Goal: Task Accomplishment & Management: Use online tool/utility

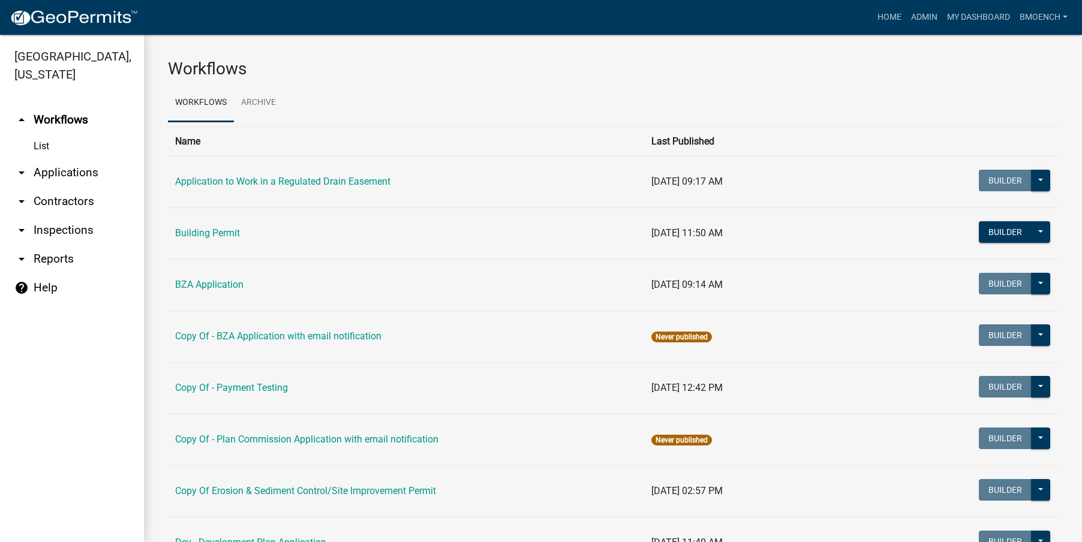
click at [71, 245] on link "arrow_drop_down Reports" at bounding box center [72, 259] width 144 height 29
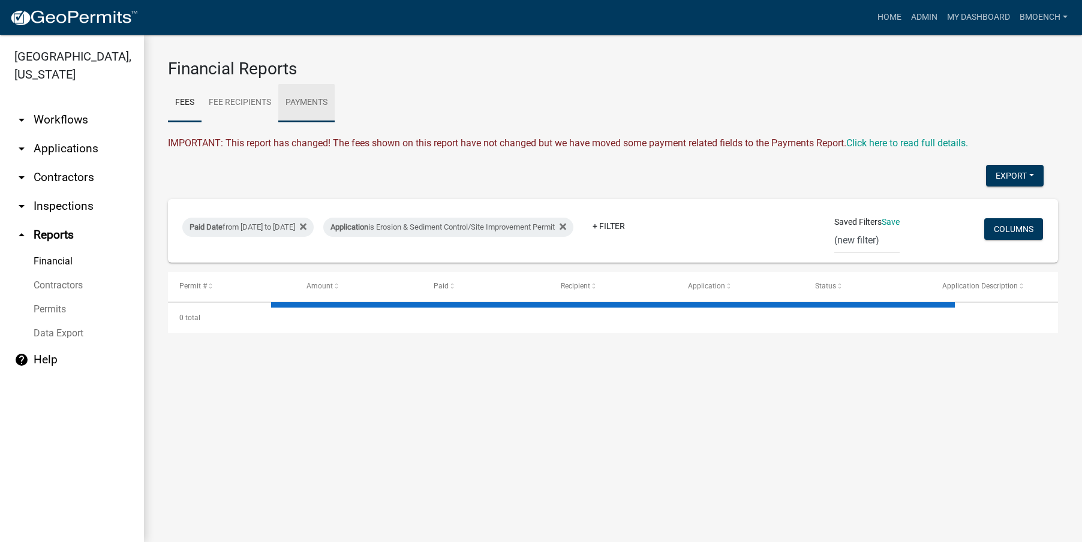
click at [320, 104] on link "Payments" at bounding box center [306, 103] width 56 height 38
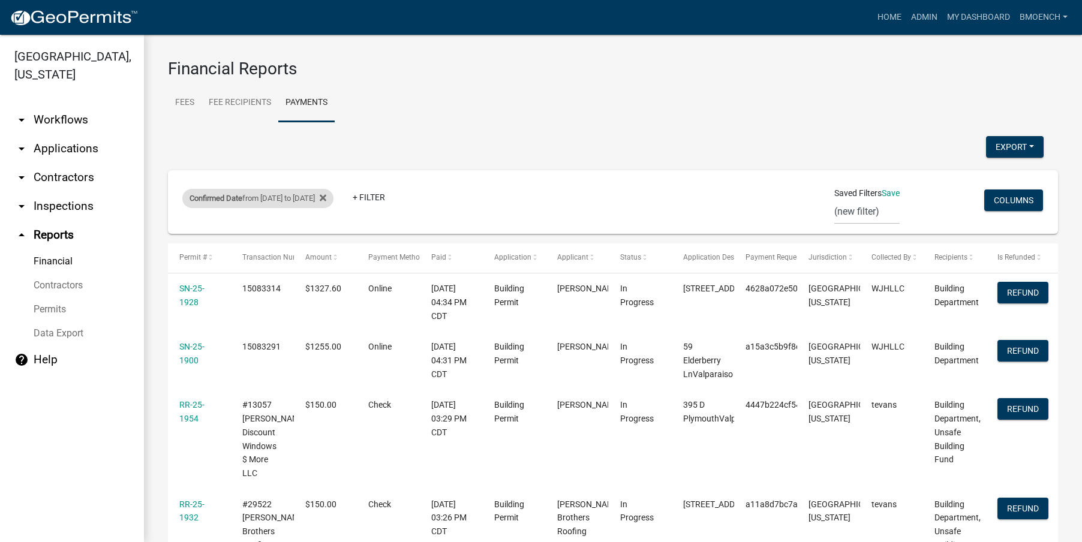
click at [321, 199] on div "Confirmed Date from [DATE] to [DATE]" at bounding box center [257, 198] width 151 height 19
select select "custom"
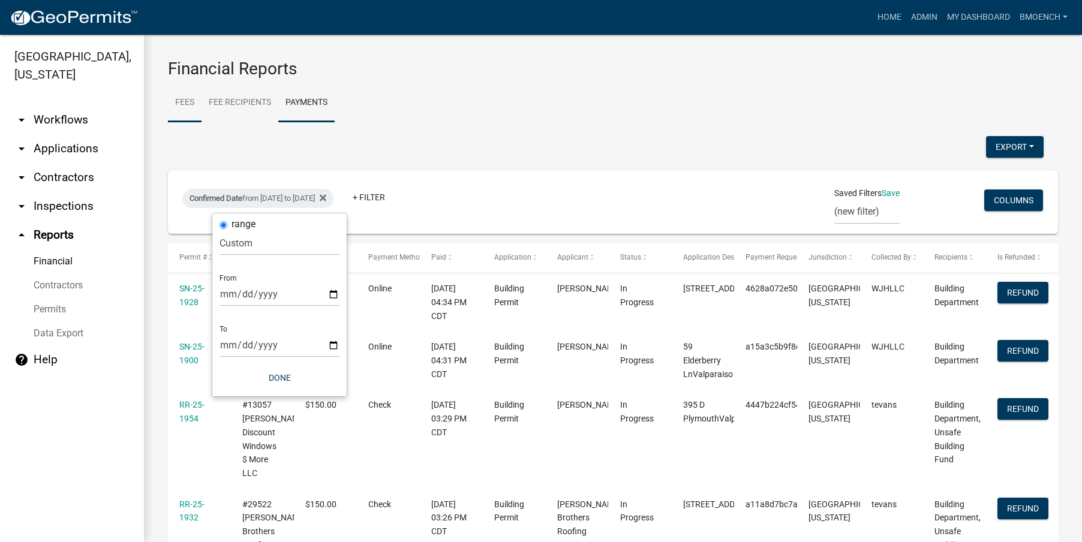
click at [187, 104] on link "Fees" at bounding box center [185, 103] width 34 height 38
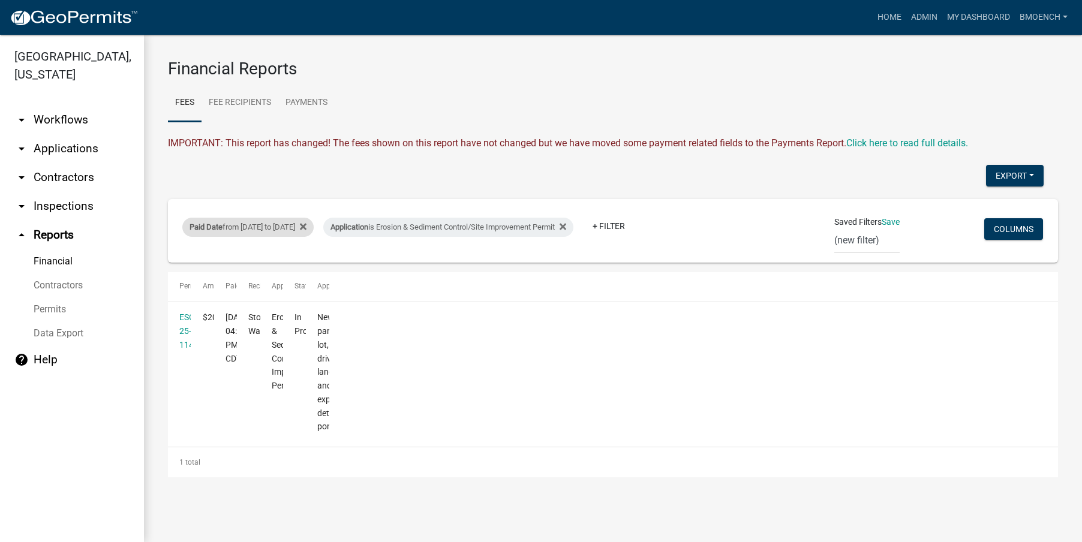
click at [275, 225] on div "Paid Date from [DATE] to [DATE]" at bounding box center [247, 227] width 131 height 19
select select "custom"
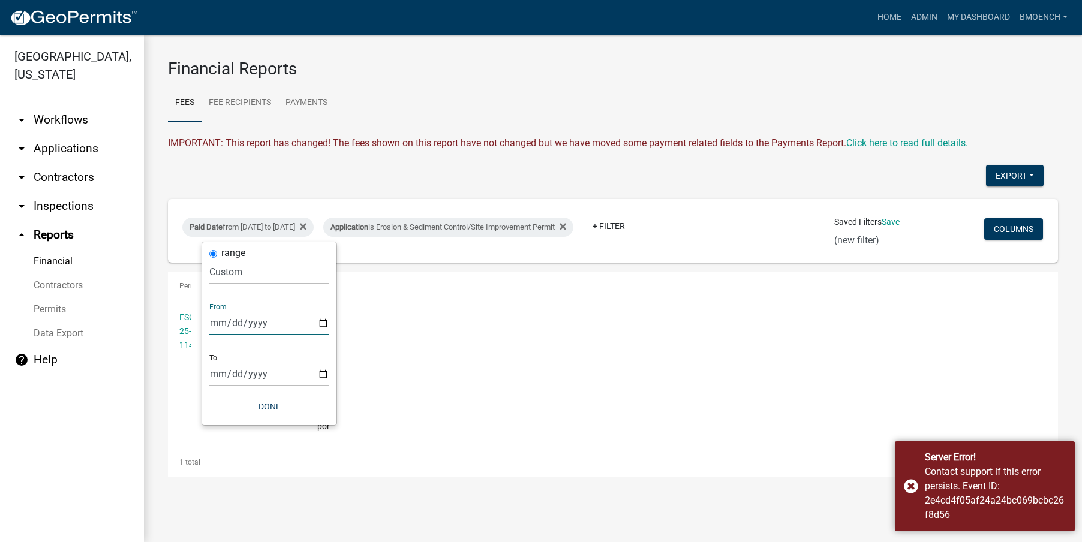
click at [213, 325] on input "[DATE]" at bounding box center [269, 323] width 120 height 25
type input "[DATE]"
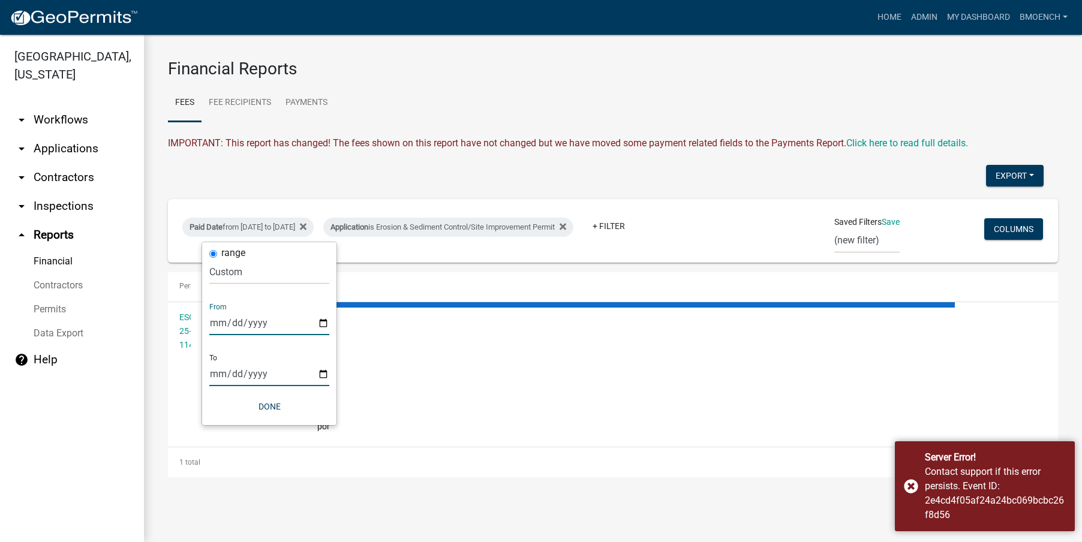
click at [211, 375] on input "[DATE]" at bounding box center [269, 374] width 120 height 25
click at [222, 374] on input "date" at bounding box center [261, 374] width 120 height 25
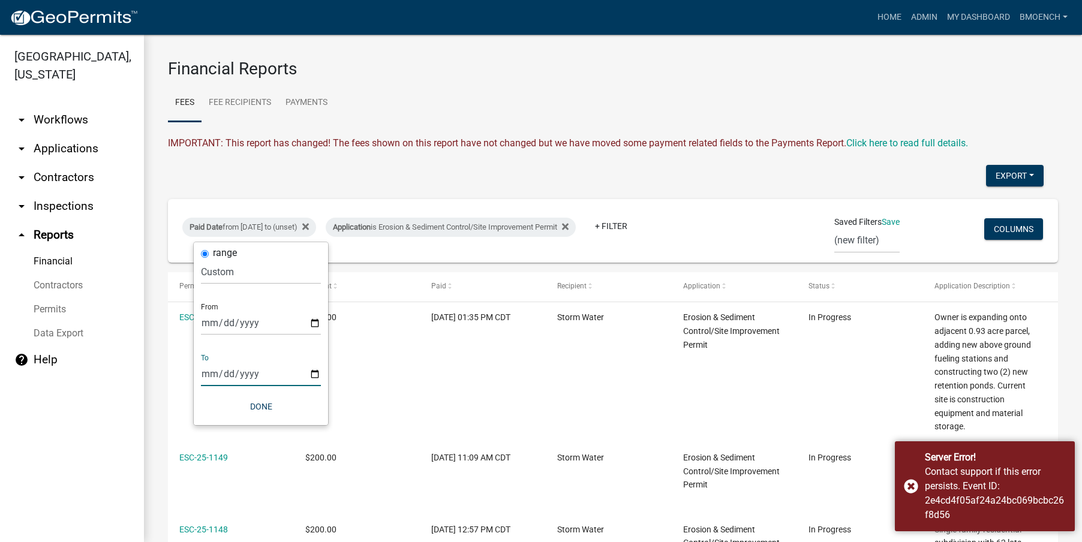
type input "[DATE]"
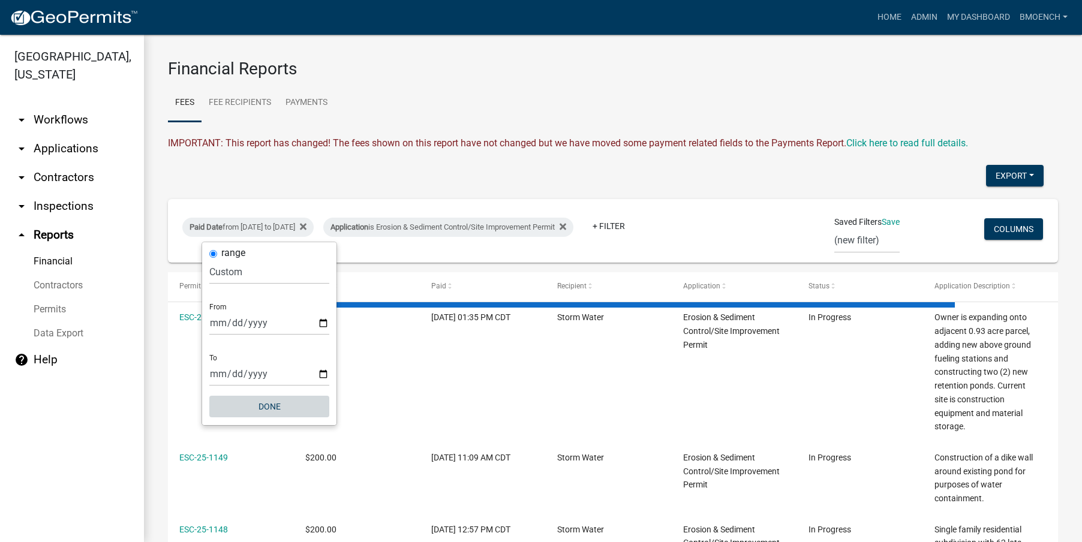
click at [266, 407] on button "Done" at bounding box center [269, 407] width 120 height 22
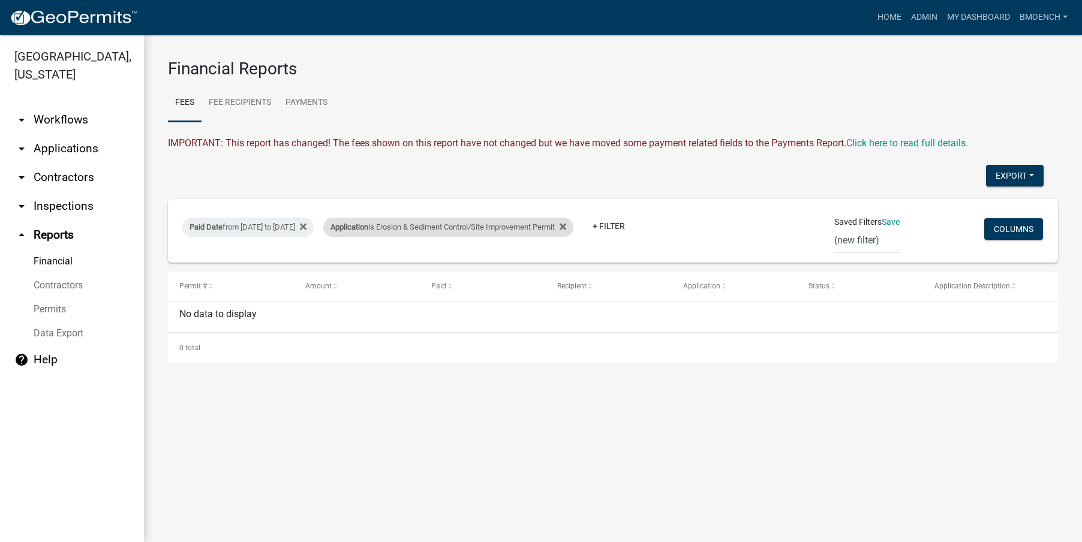
click at [563, 225] on div "Application is Erosion & Sediment Control/Site Improvement Permit" at bounding box center [448, 227] width 250 height 19
select select "b92c78e2-1a1c-4318-868d-05922aa36632"
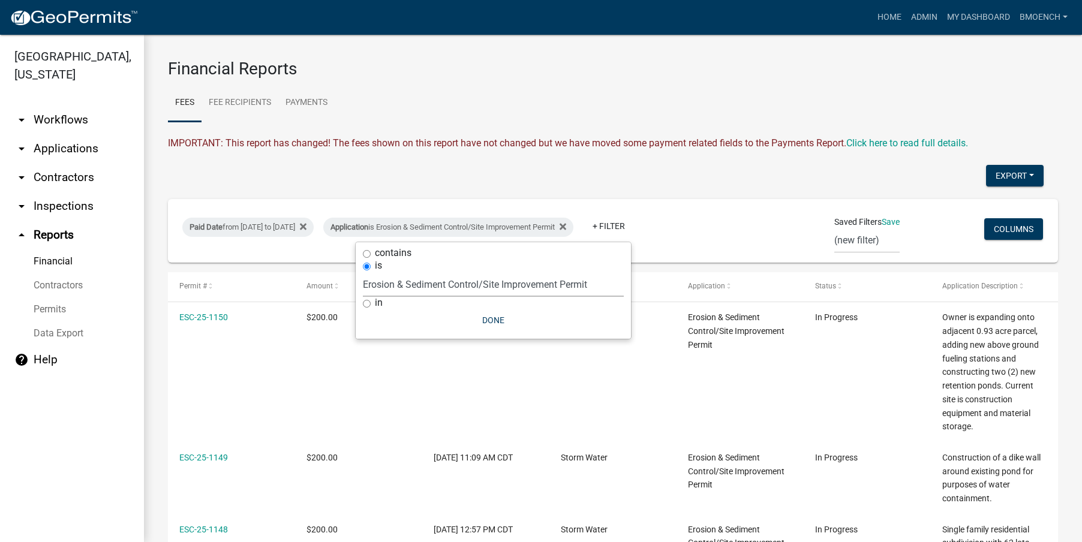
click at [455, 284] on select "Select an option Application to Work in a Regulated Drain Easement Building Con…" at bounding box center [493, 284] width 261 height 25
click at [566, 225] on icon at bounding box center [563, 227] width 7 height 7
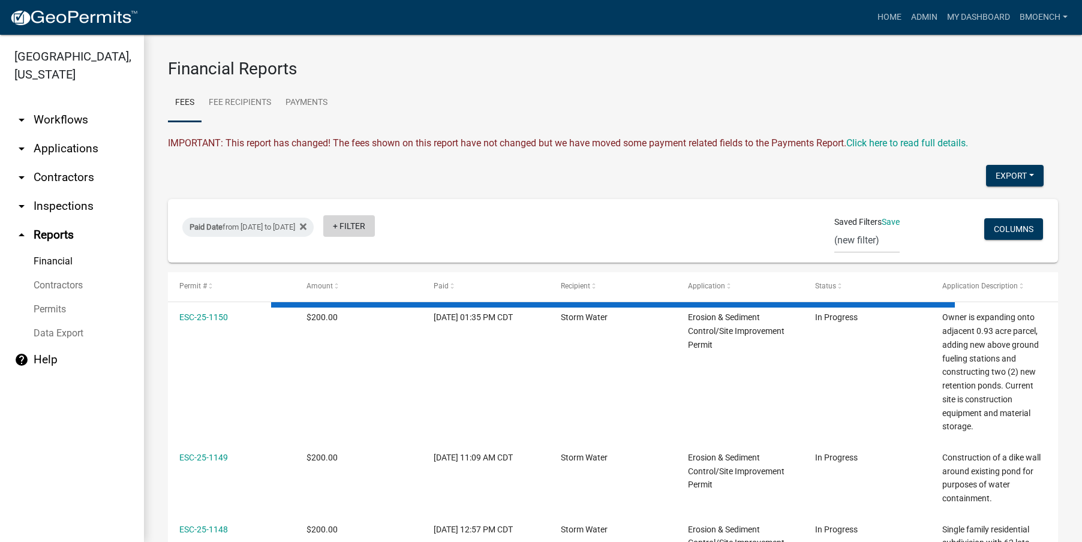
click at [375, 227] on link "+ Filter" at bounding box center [349, 226] width 52 height 22
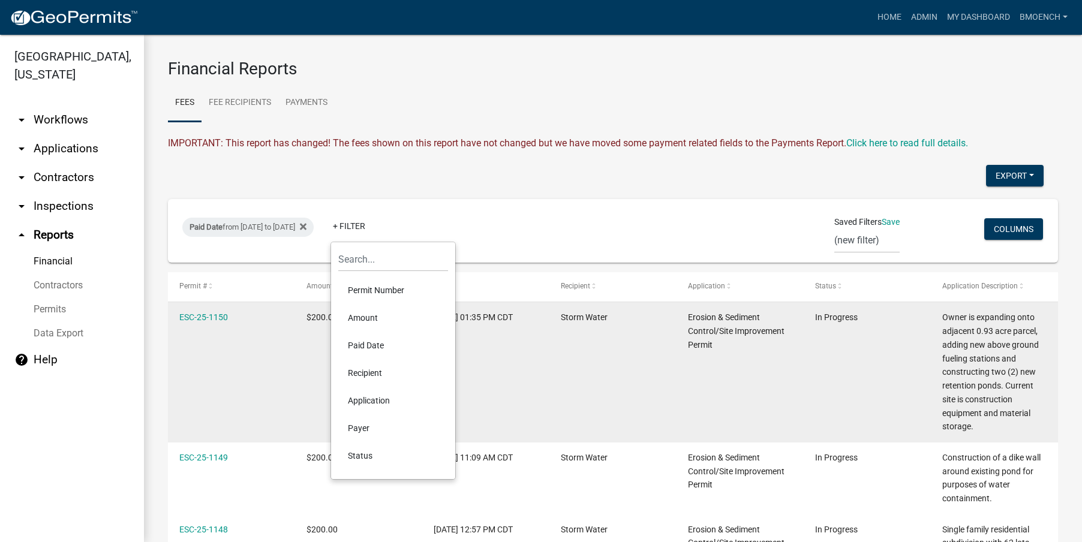
click at [371, 376] on li "Recipient" at bounding box center [393, 373] width 110 height 28
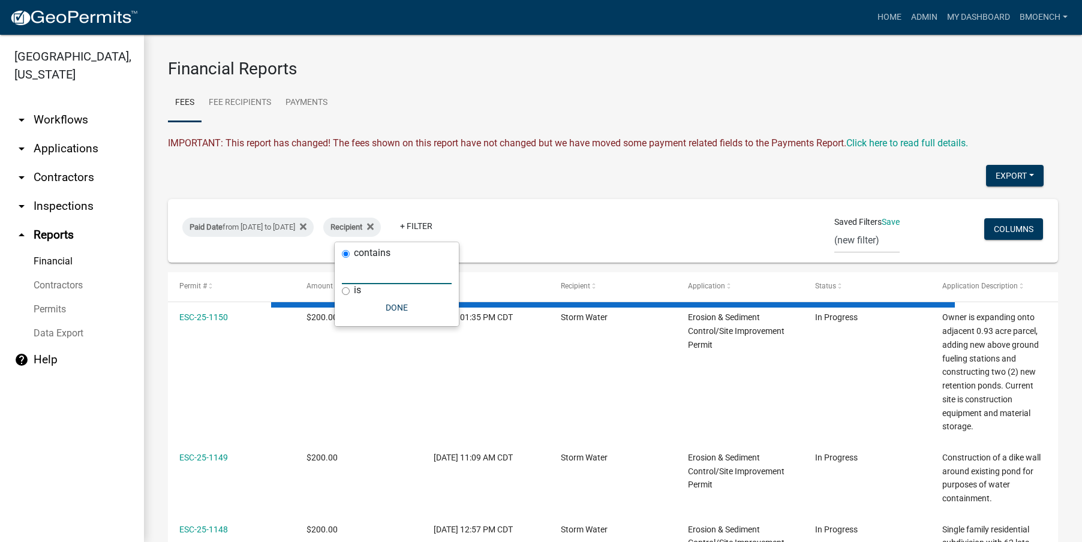
click at [394, 276] on input "text" at bounding box center [397, 272] width 110 height 25
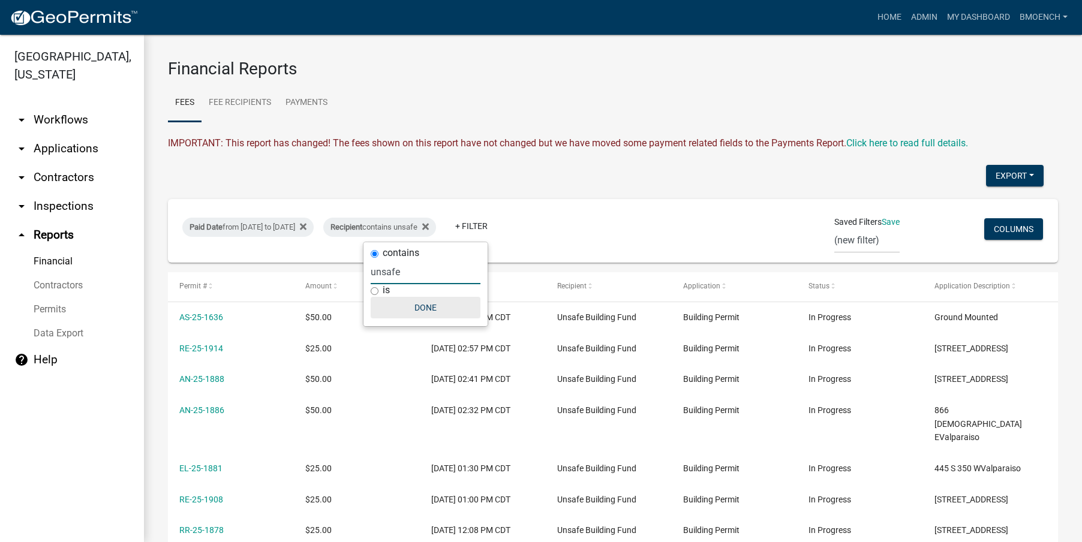
type input "unsafe"
click at [419, 309] on button "Done" at bounding box center [426, 308] width 110 height 22
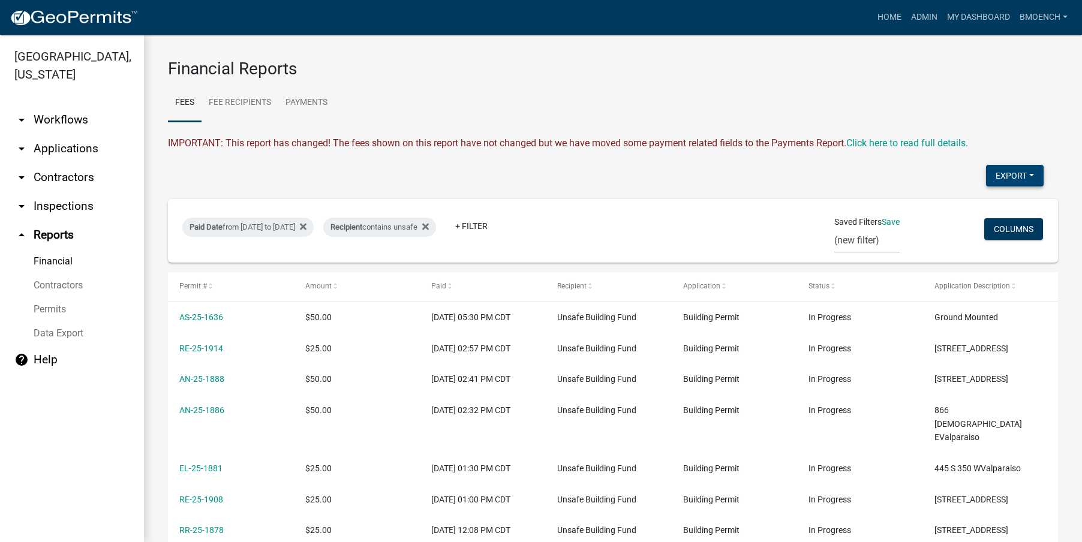
click at [1009, 181] on button "Export" at bounding box center [1015, 176] width 58 height 22
click at [954, 206] on button "Excel Format (.xlsx)" at bounding box center [987, 207] width 112 height 29
click at [435, 234] on div "Recipient contains unsafe" at bounding box center [379, 227] width 113 height 19
click at [411, 275] on input "unsafe" at bounding box center [426, 272] width 110 height 25
drag, startPoint x: 380, startPoint y: 271, endPoint x: 287, endPoint y: 270, distance: 92.4
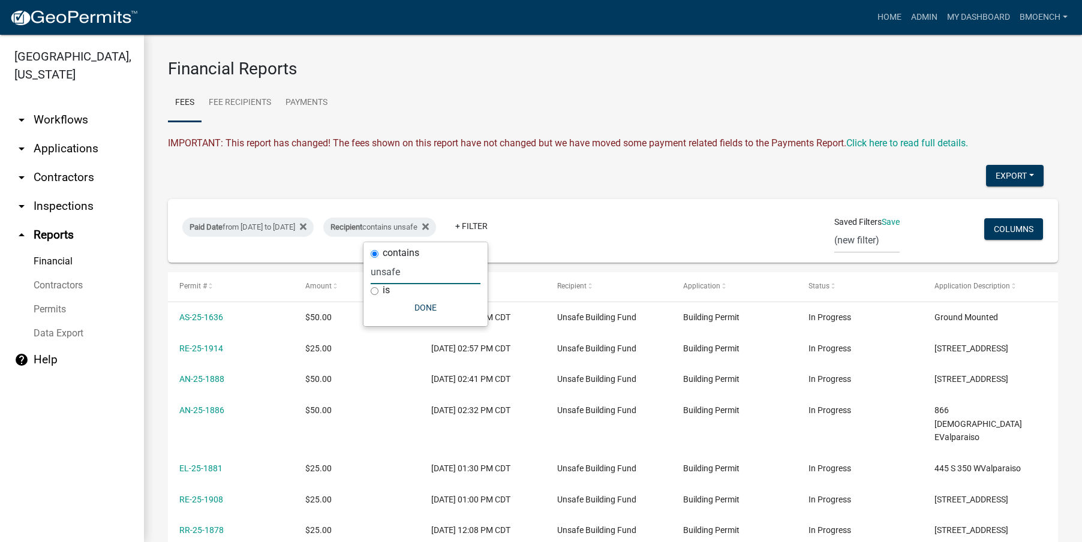
click at [292, 270] on body "Internet Explorer does NOT work with GeoPermits. Get a new browser for more sec…" at bounding box center [541, 271] width 1082 height 542
drag, startPoint x: 379, startPoint y: 269, endPoint x: 313, endPoint y: 267, distance: 66.0
click at [313, 267] on body "Internet Explorer does NOT work with GeoPermits. Get a new browser for more sec…" at bounding box center [541, 271] width 1082 height 542
drag, startPoint x: 389, startPoint y: 273, endPoint x: 365, endPoint y: 270, distance: 23.7
click at [365, 270] on div "contains unsafe is Done" at bounding box center [425, 284] width 124 height 84
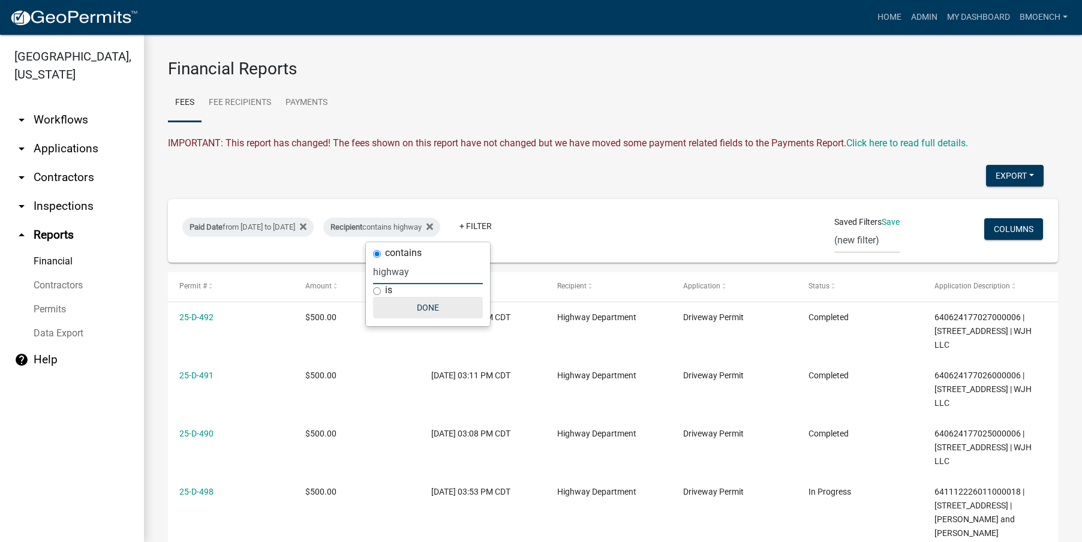
type input "highway"
click at [426, 309] on button "Done" at bounding box center [428, 308] width 110 height 22
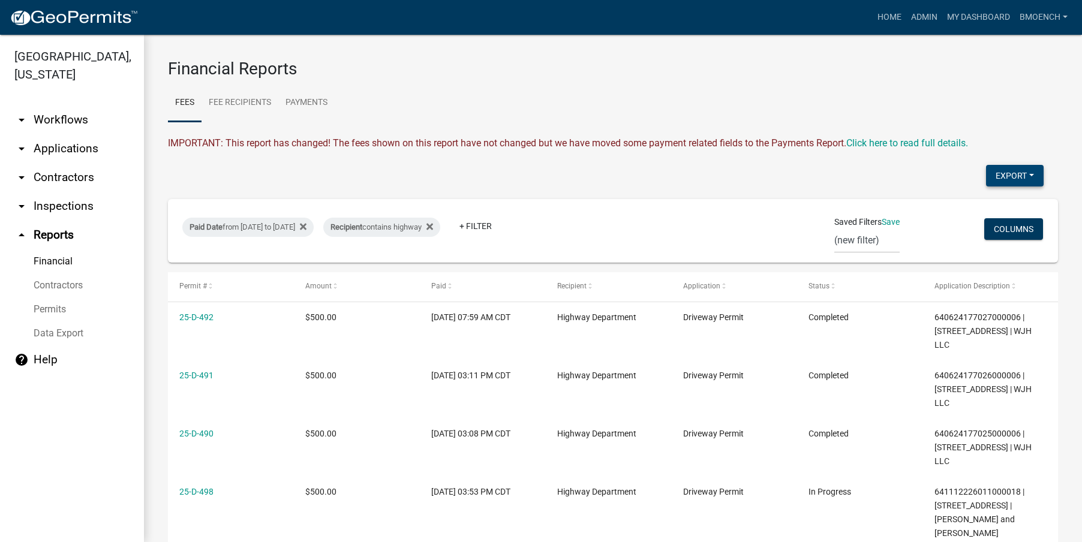
click at [1003, 182] on button "Export" at bounding box center [1015, 176] width 58 height 22
click at [969, 206] on button "Excel Format (.xlsx)" at bounding box center [987, 207] width 112 height 29
click at [438, 232] on div "Recipient contains highway" at bounding box center [381, 227] width 117 height 19
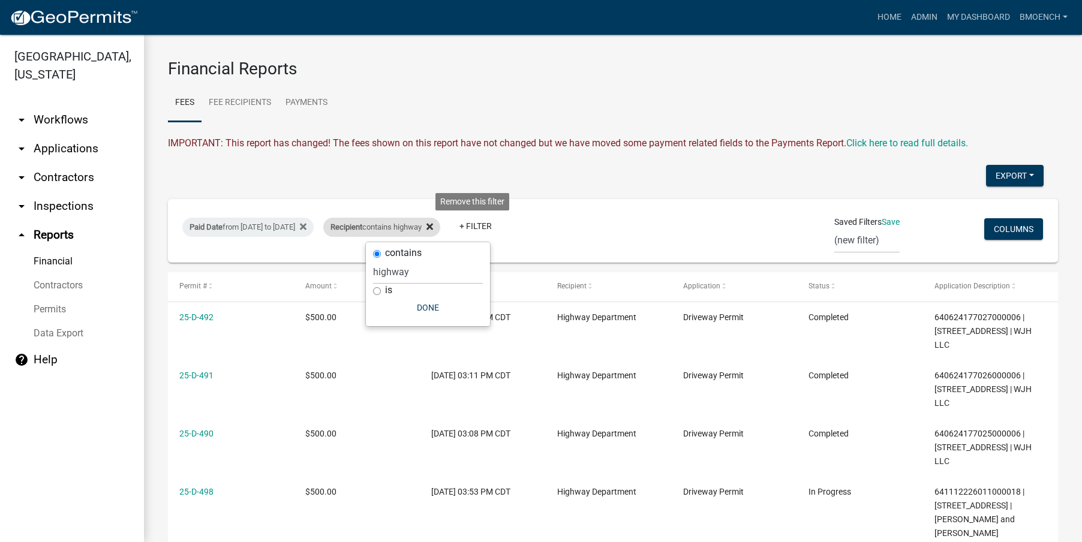
click at [433, 229] on icon at bounding box center [429, 227] width 7 height 7
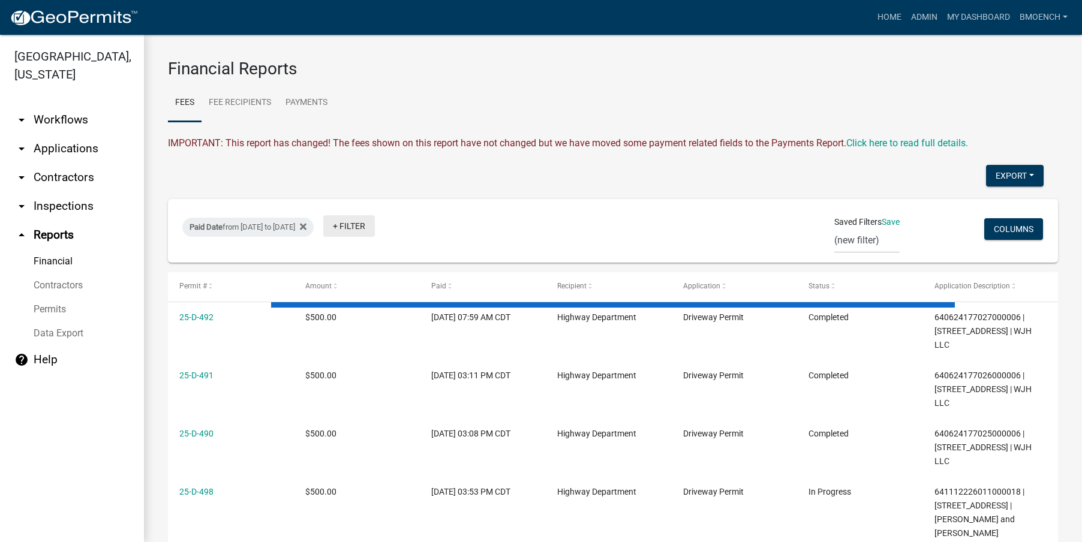
click at [375, 227] on link "+ Filter" at bounding box center [349, 226] width 52 height 22
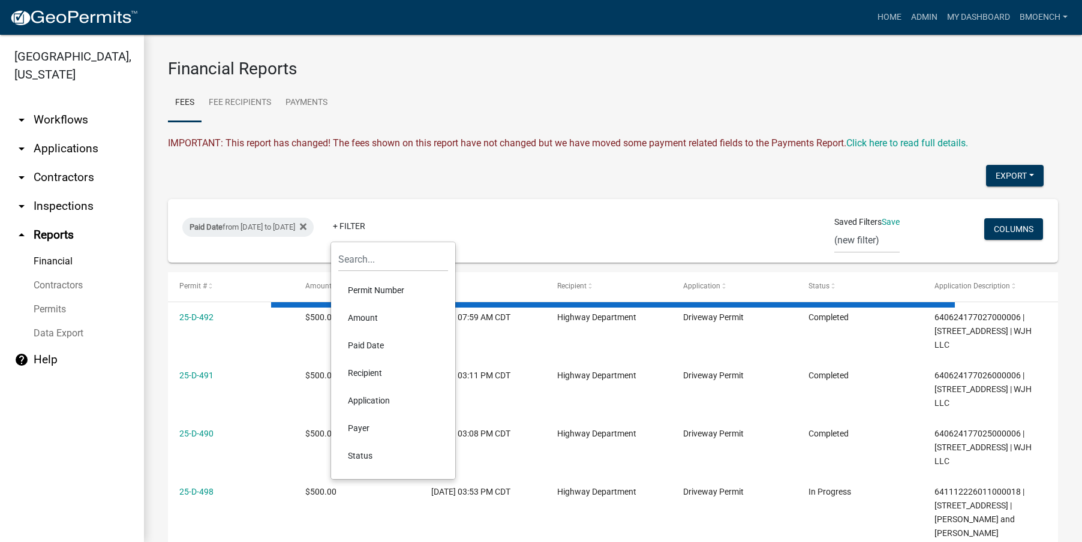
click at [372, 402] on li "Application" at bounding box center [393, 401] width 110 height 28
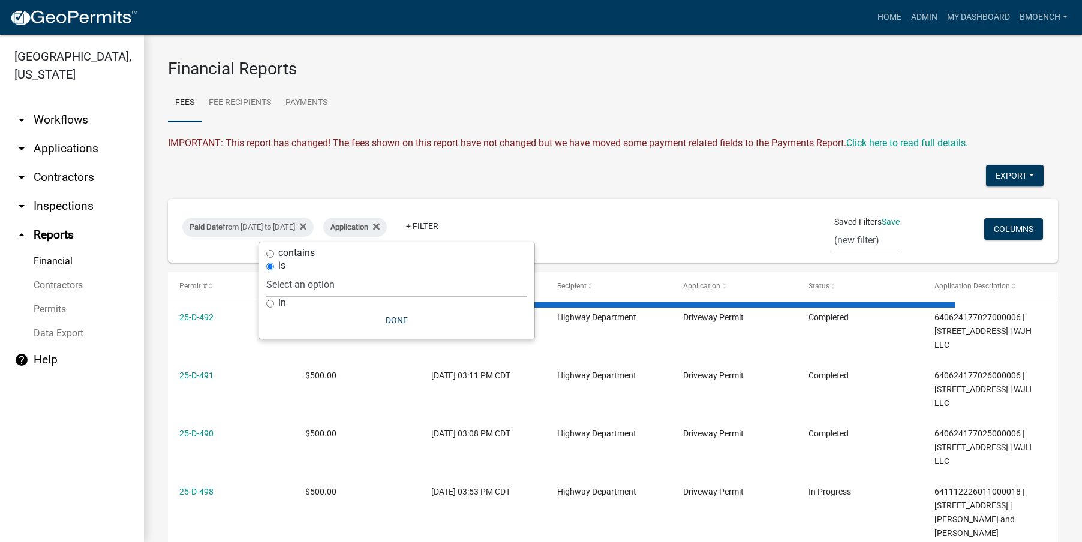
click at [320, 287] on select "Select an option Application to Work in a Regulated Drain Easement Building Con…" at bounding box center [396, 284] width 261 height 25
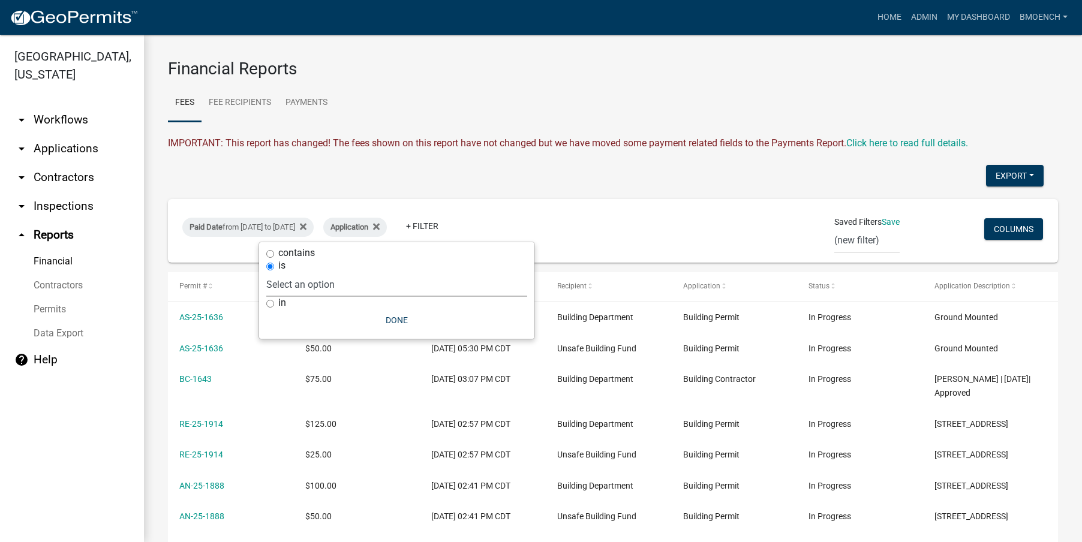
select select "0b267041-14f8-48e7-8c8f-edd938f378b0"
click at [320, 272] on select "Select an option Application to Work in a Regulated Drain Easement Building Con…" at bounding box center [396, 284] width 261 height 25
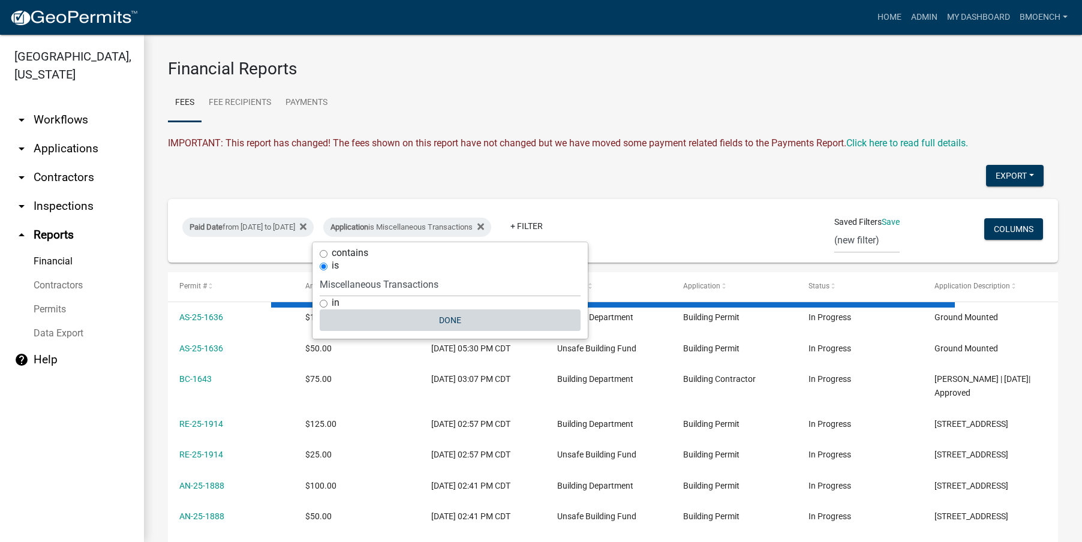
click at [449, 317] on button "Done" at bounding box center [450, 320] width 261 height 22
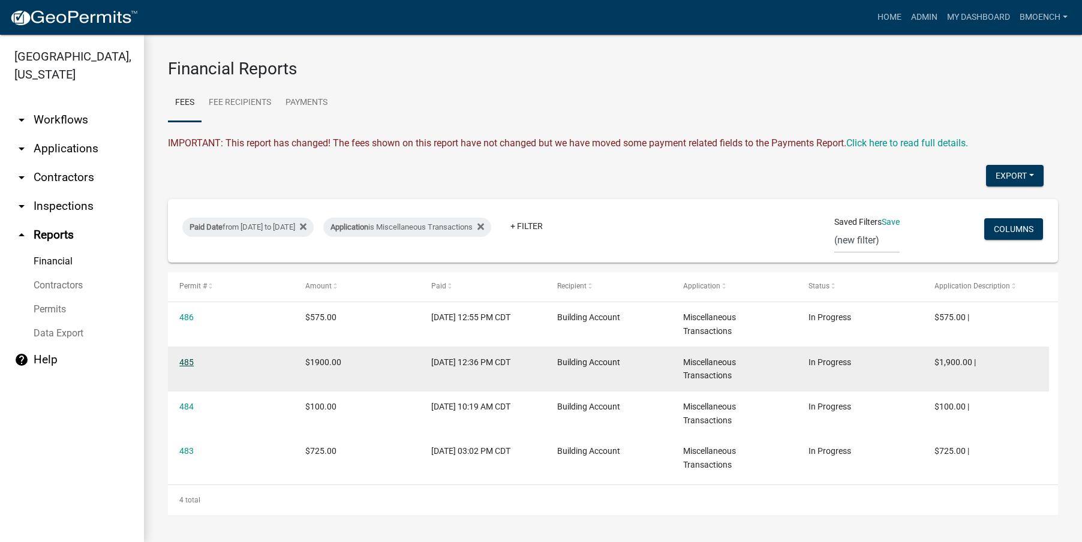
click at [182, 366] on link "485" at bounding box center [186, 362] width 14 height 10
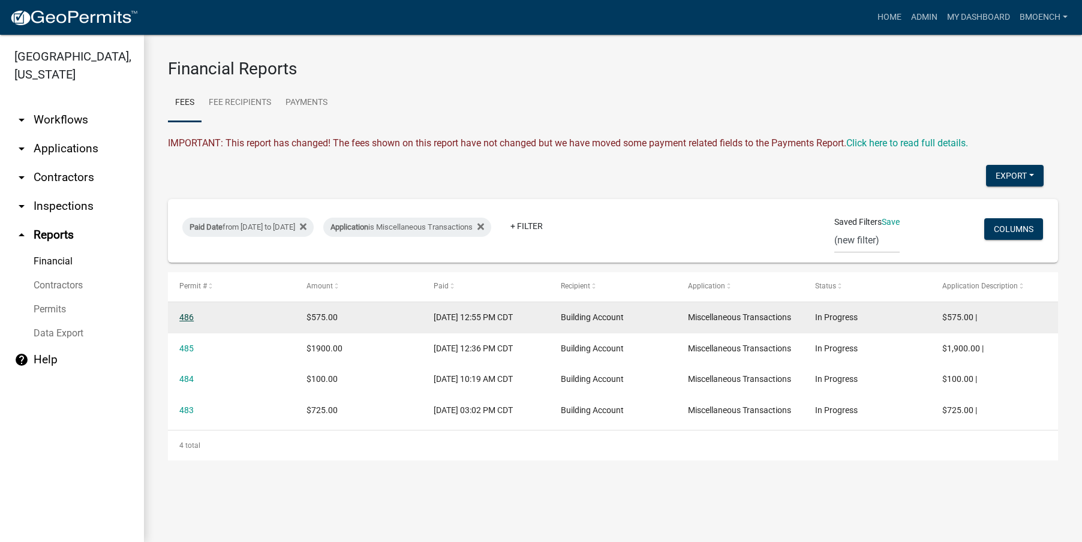
click at [182, 314] on link "486" at bounding box center [186, 317] width 14 height 10
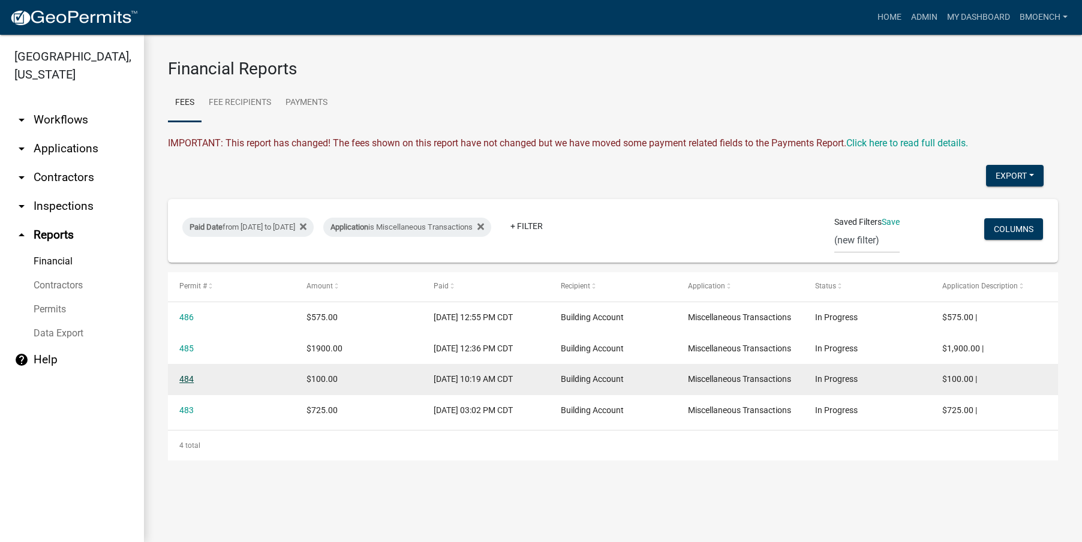
click at [188, 384] on link "484" at bounding box center [186, 379] width 14 height 10
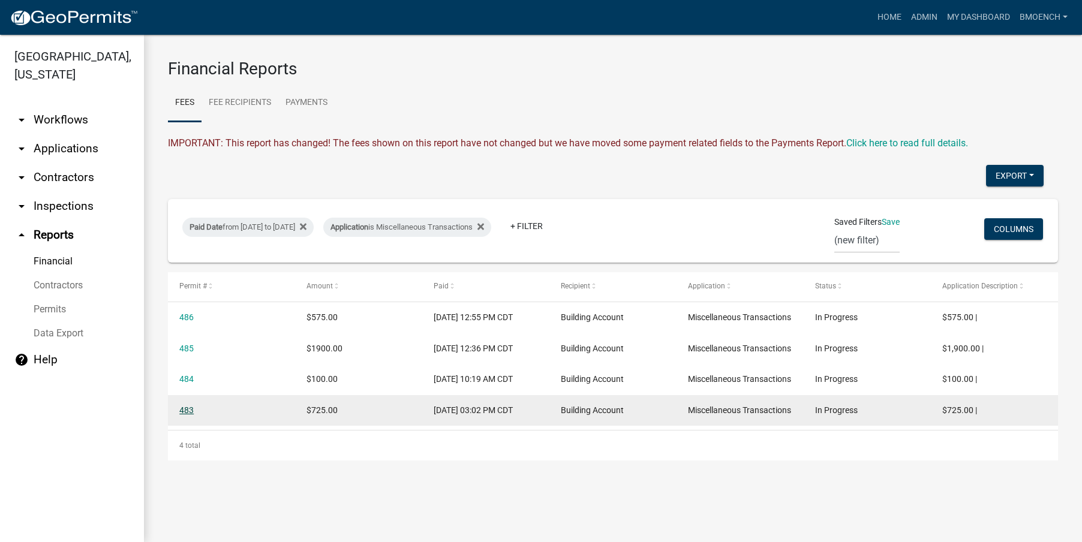
click at [188, 415] on link "483" at bounding box center [186, 410] width 14 height 10
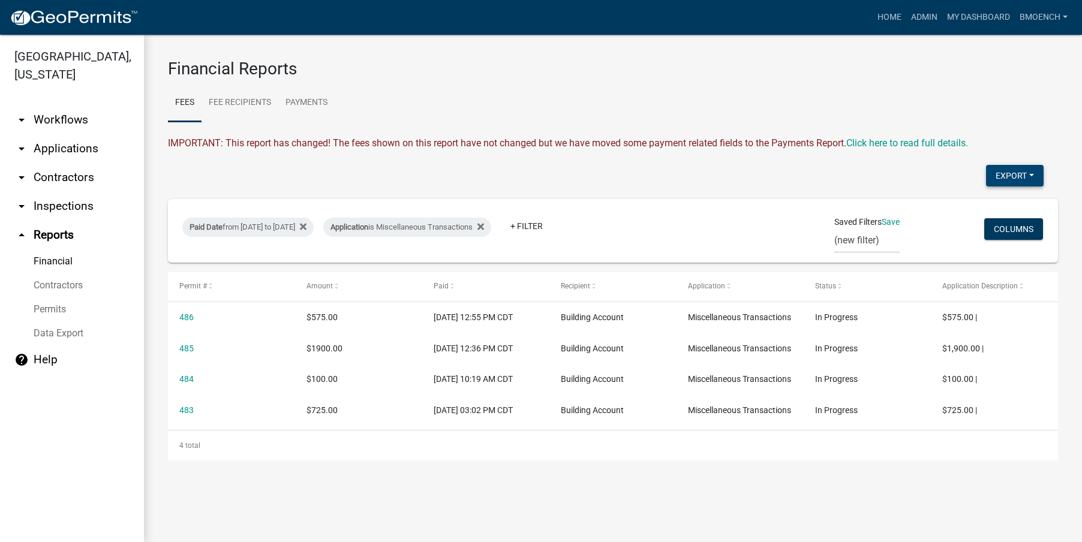
click at [1008, 178] on button "Export" at bounding box center [1015, 176] width 58 height 22
click at [958, 211] on button "Excel Format (.xlsx)" at bounding box center [987, 207] width 112 height 29
click at [468, 225] on div "Application is Miscellaneous Transactions" at bounding box center [407, 227] width 168 height 19
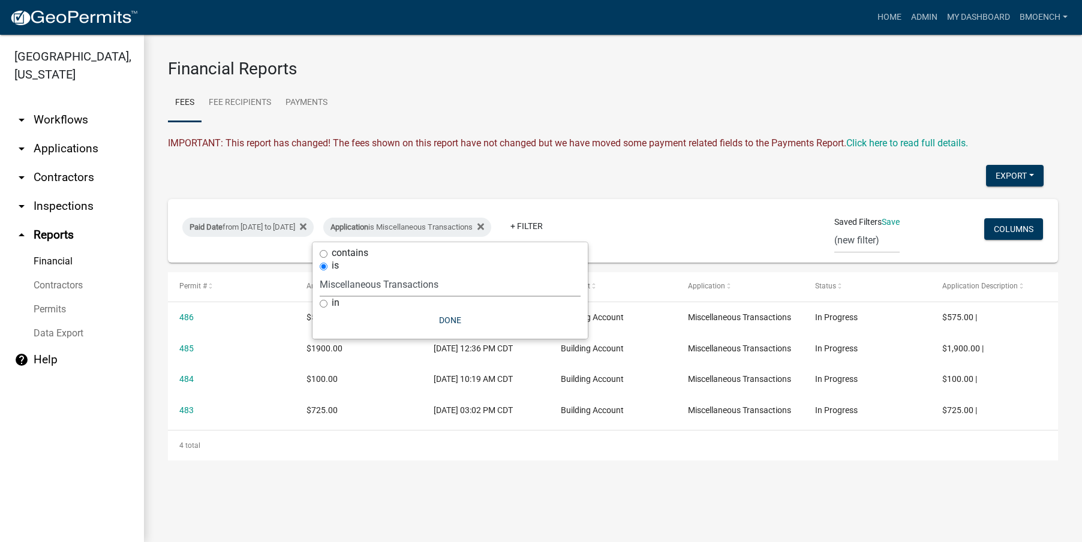
click at [418, 279] on select "Select an option Application to Work in a Regulated Drain Easement Building Con…" at bounding box center [450, 284] width 261 height 25
select select "b92c78e2-1a1c-4318-868d-05922aa36632"
click at [363, 272] on select "Select an option Application to Work in a Regulated Drain Easement Building Con…" at bounding box center [450, 284] width 261 height 25
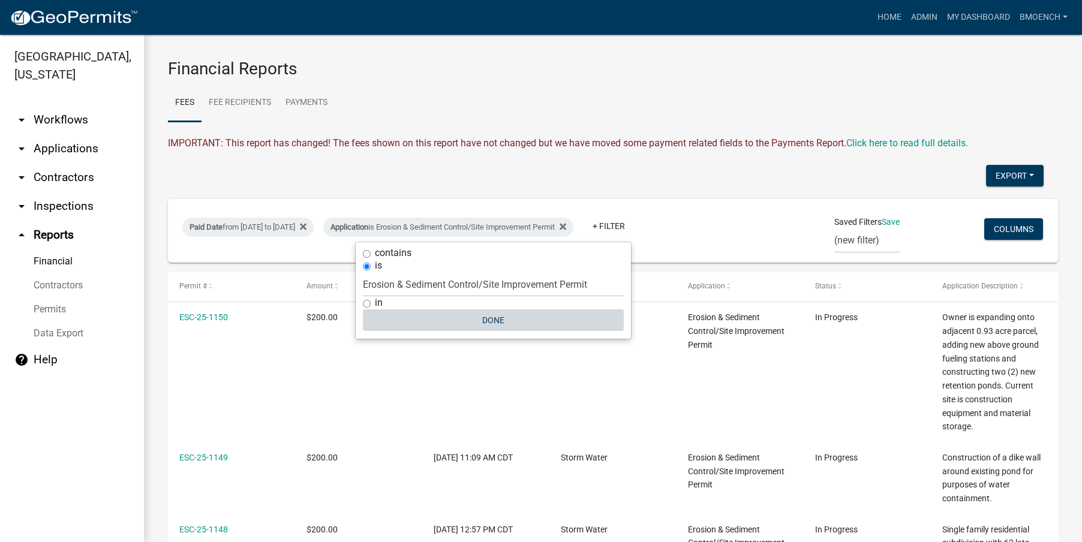
click at [494, 322] on button "Done" at bounding box center [493, 320] width 261 height 22
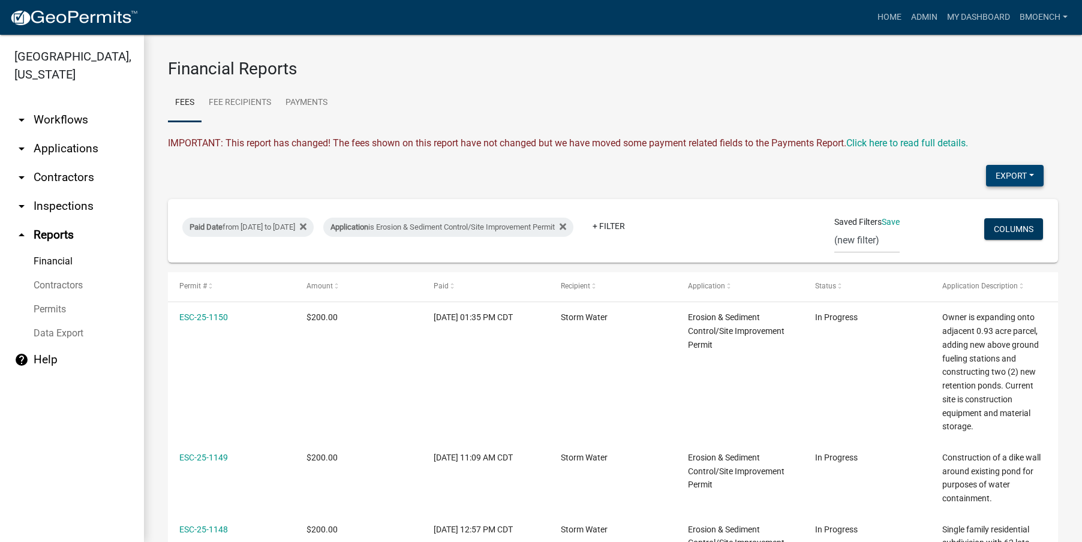
click at [1006, 170] on button "Export" at bounding box center [1015, 176] width 58 height 22
click at [953, 205] on button "Excel Format (.xlsx)" at bounding box center [987, 207] width 112 height 29
